Goal: Information Seeking & Learning: Learn about a topic

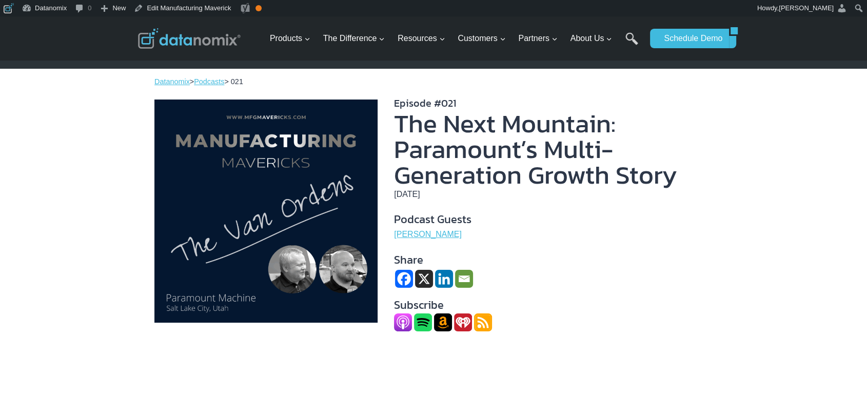
scroll to position [0, 0]
click at [459, 111] on h1 "The Next Mountain: Paramount’s Multi-Generation Growth Story" at bounding box center [553, 149] width 318 height 77
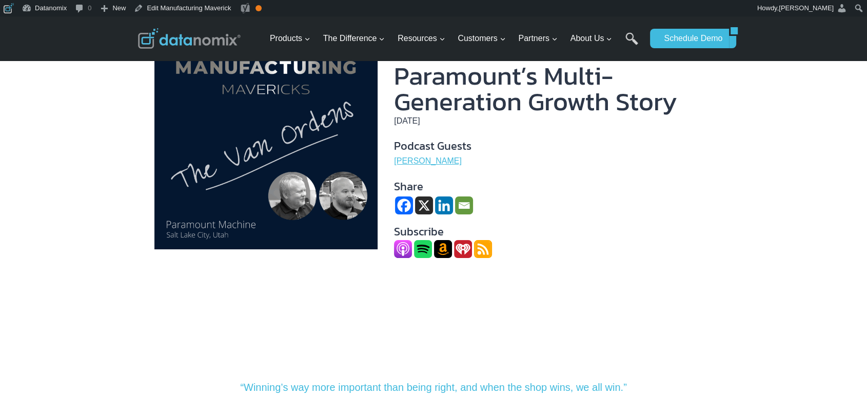
scroll to position [94, 0]
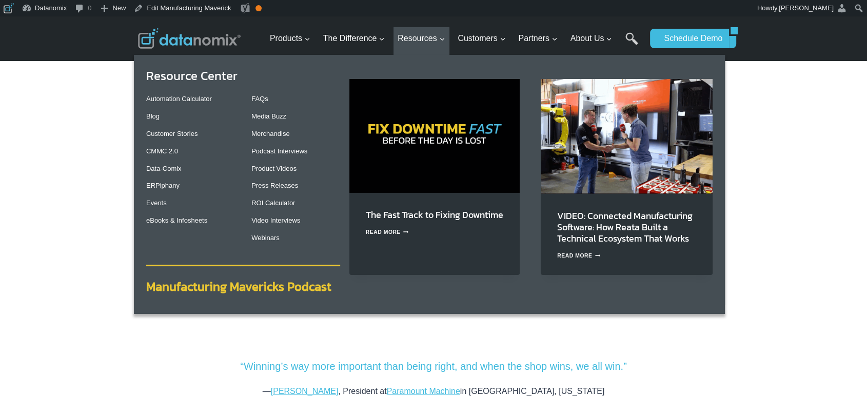
click at [297, 290] on strong "Manufacturing Mavericks Podcast" at bounding box center [238, 286] width 185 height 18
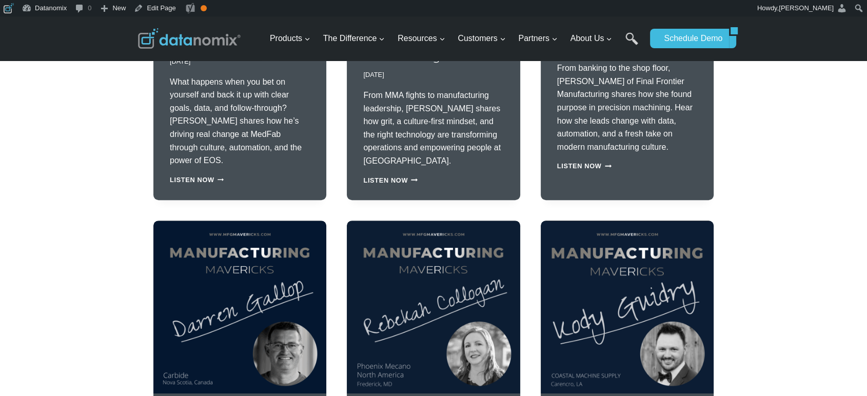
scroll to position [475, 0]
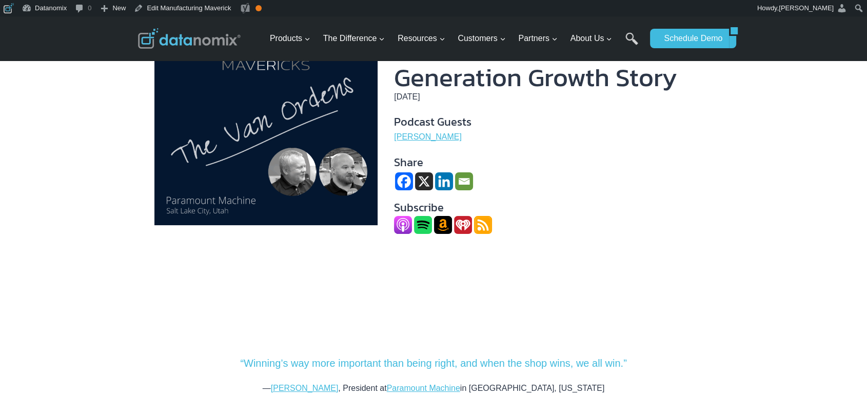
scroll to position [94, 0]
